Goal: Use online tool/utility: Use online tool/utility

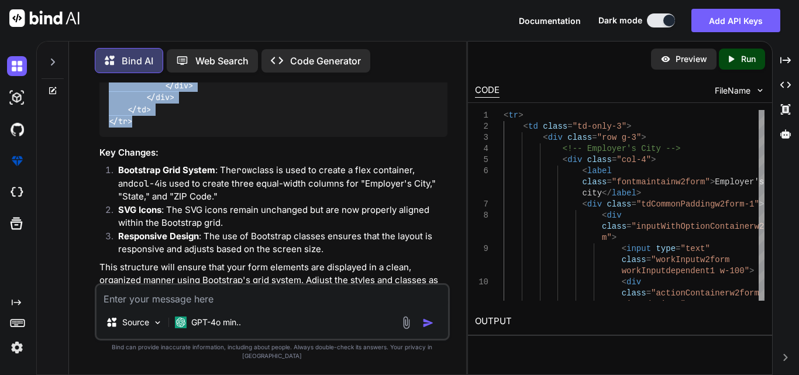
scroll to position [0, 107]
click at [197, 306] on textarea at bounding box center [273, 295] width 352 height 21
paste textarea "<div class="container"> <div class="row g-3 align-items-end pb-3 border-bottom"…"
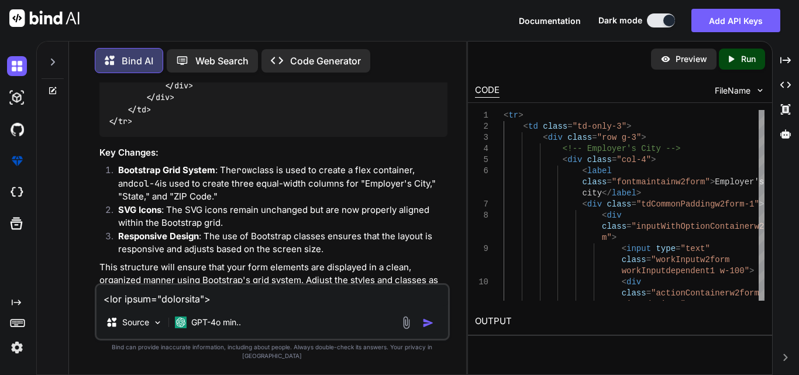
scroll to position [2149, 0]
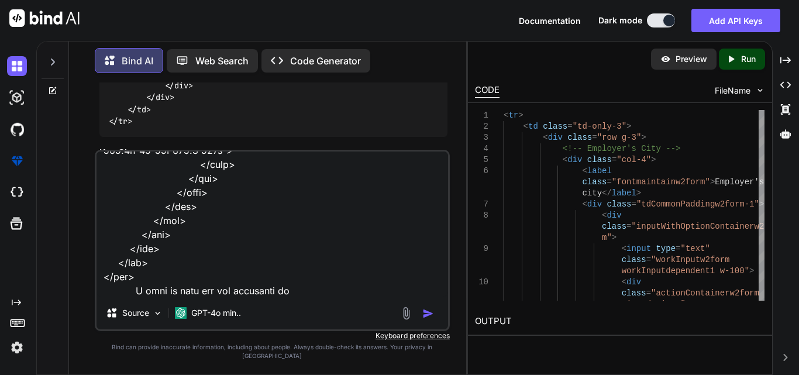
type textarea "<div class="container"> <div class="row g-3 align-items-end pb-3 border-bottom"…"
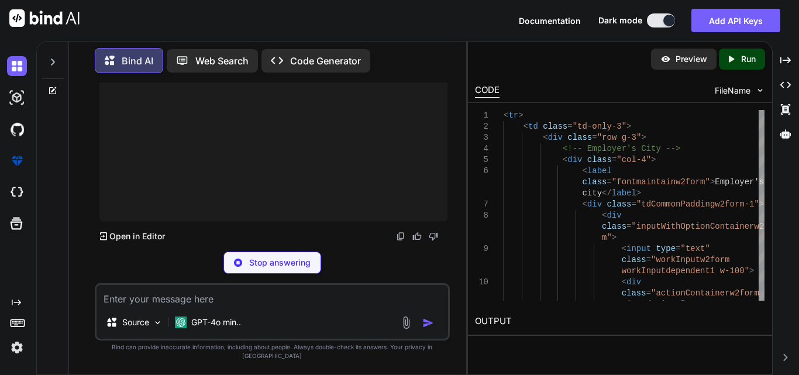
scroll to position [37341, 0]
drag, startPoint x: 106, startPoint y: 136, endPoint x: 170, endPoint y: 233, distance: 116.2
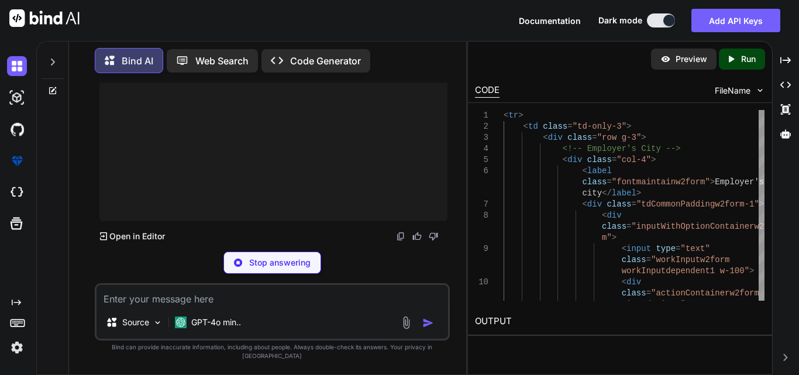
scroll to position [37107, 0]
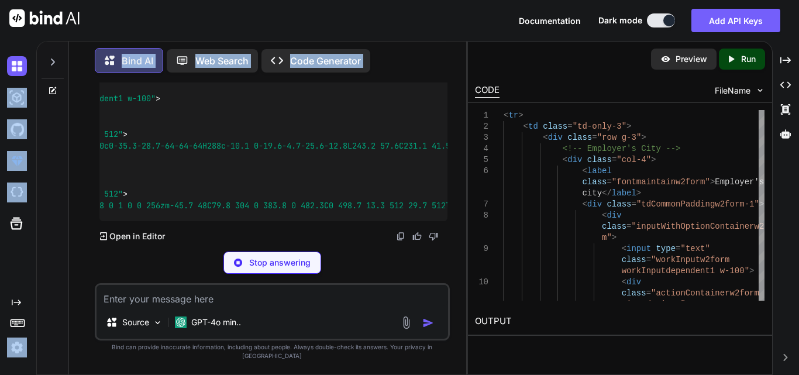
scroll to position [0, 0]
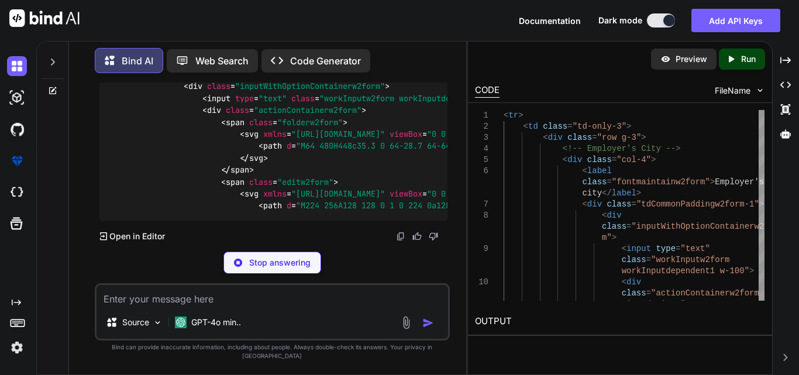
drag, startPoint x: 439, startPoint y: 118, endPoint x: 168, endPoint y: 144, distance: 272.1
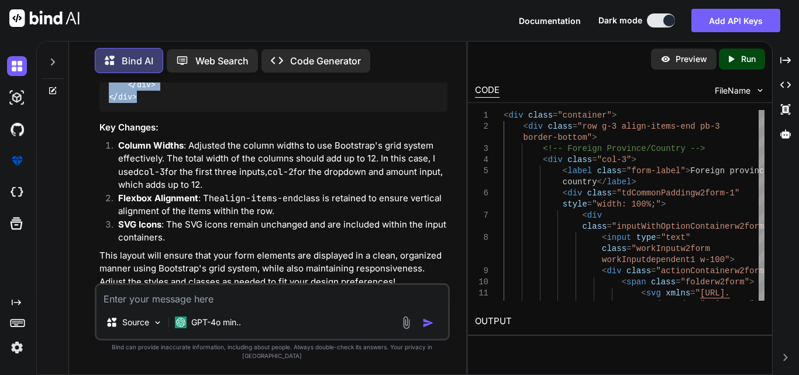
scroll to position [36875, 0]
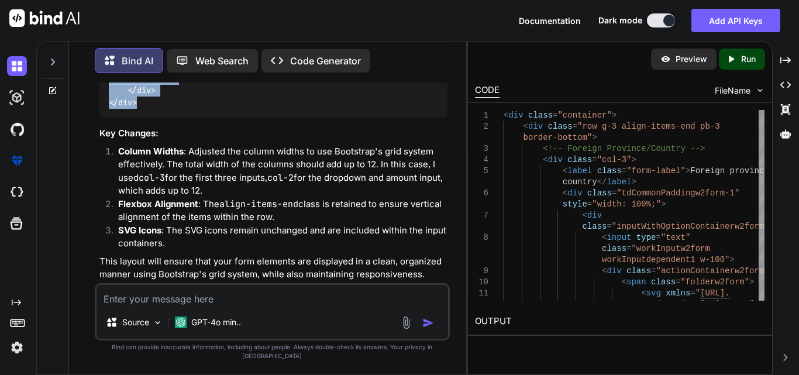
drag, startPoint x: 144, startPoint y: 127, endPoint x: 104, endPoint y: 161, distance: 52.7
copy code "< div class = "container" > < div class = "row g-3 align-items-end pb-3 border-…"
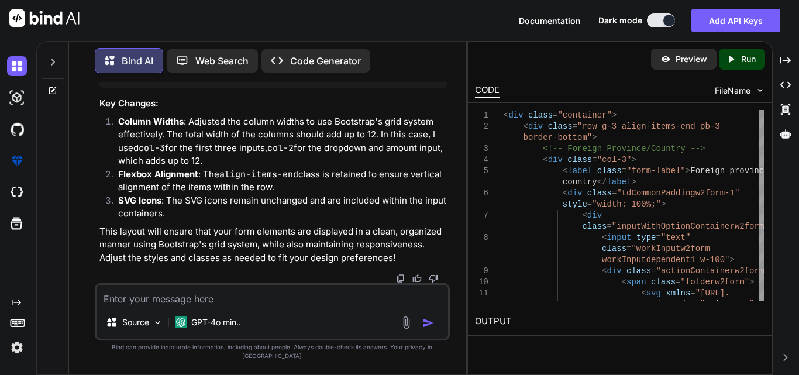
scroll to position [37050, 0]
click at [143, 302] on textarea at bounding box center [273, 295] width 352 height 21
paste textarea "<div class="container"> <div class="row g-3 align-items-end pb-3 border-bottom"…"
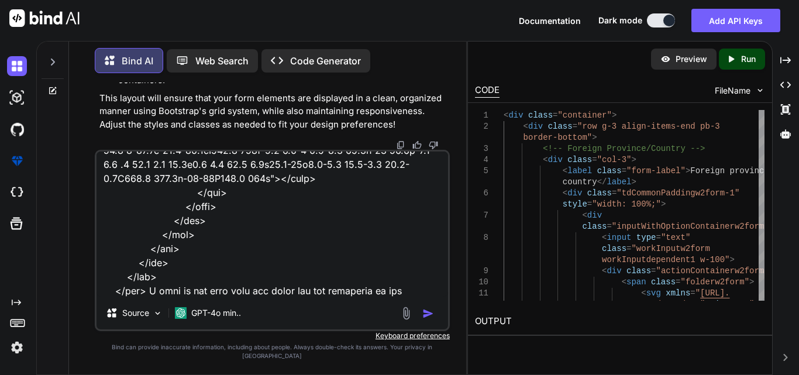
scroll to position [2107, 0]
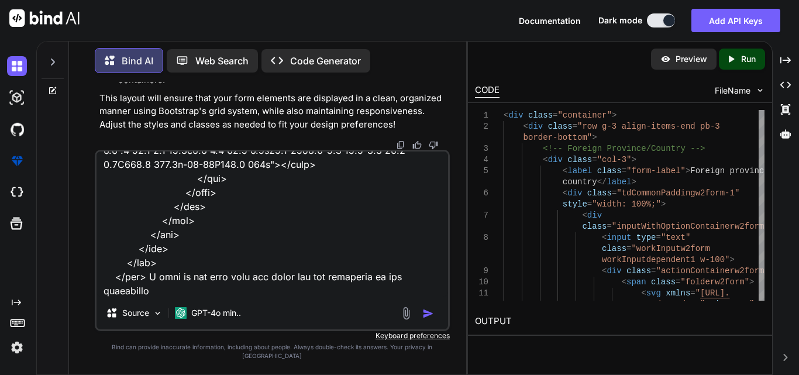
type textarea "<div class="container"> <div class="row g-3 align-items-end pb-3 border-bottom"…"
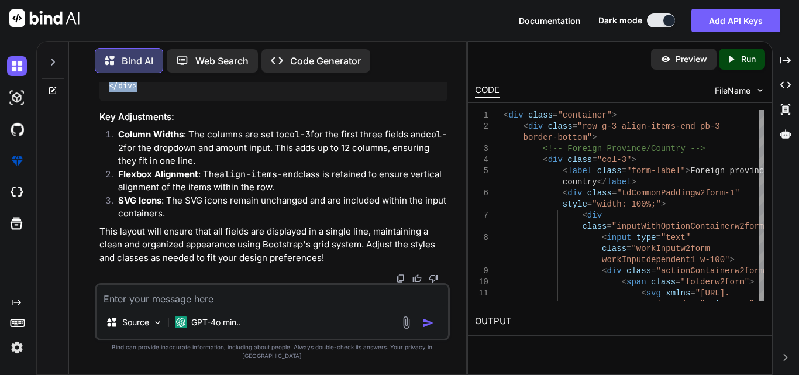
scroll to position [40779, 0]
drag, startPoint x: 109, startPoint y: 158, endPoint x: 162, endPoint y: 188, distance: 61.3
copy code "< div class = "container" > < div class = "row g-3 align-items-end pb-3 border-…"
